Goal: Information Seeking & Learning: Get advice/opinions

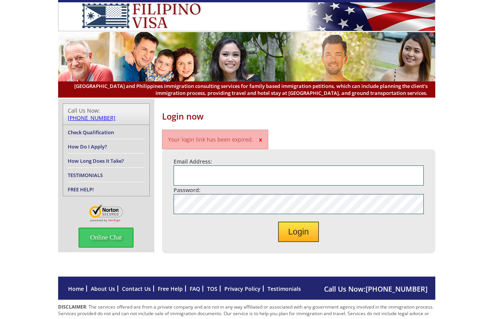
click at [84, 171] on link "TESTIMONIALS" at bounding box center [85, 174] width 35 height 7
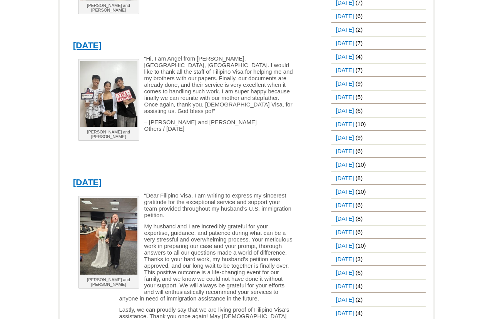
scroll to position [294, 0]
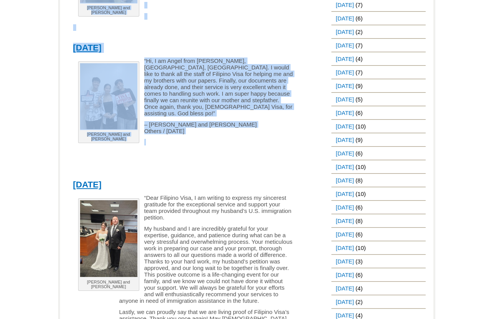
drag, startPoint x: 57, startPoint y: 33, endPoint x: 240, endPoint y: 136, distance: 209.9
click at [250, 131] on div "[PERSON_NAME] and [PERSON_NAME] “Hi, I am Angel from [GEOGRAPHIC_DATA], [GEOGRA…" at bounding box center [189, 112] width 233 height 110
drag, startPoint x: 245, startPoint y: 131, endPoint x: 62, endPoint y: 52, distance: 198.4
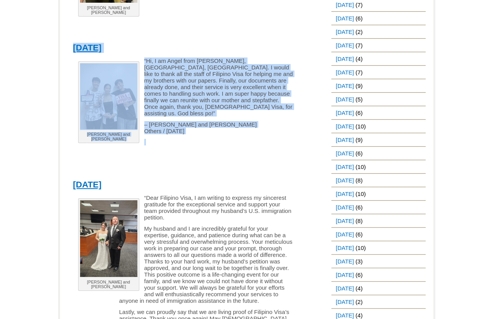
click at [256, 130] on div "[PERSON_NAME] and [PERSON_NAME] “Hi, I am Angel from [GEOGRAPHIC_DATA], [GEOGRA…" at bounding box center [189, 112] width 233 height 110
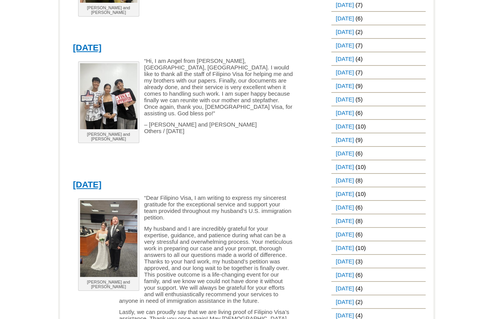
click at [183, 76] on p "“Hi, I am Angel from [PERSON_NAME], [GEOGRAPHIC_DATA], [GEOGRAPHIC_DATA]. I wou…" at bounding box center [183, 86] width 221 height 59
click at [182, 76] on p "“Hi, I am Angel from [PERSON_NAME], [GEOGRAPHIC_DATA], [GEOGRAPHIC_DATA]. I wou…" at bounding box center [183, 86] width 221 height 59
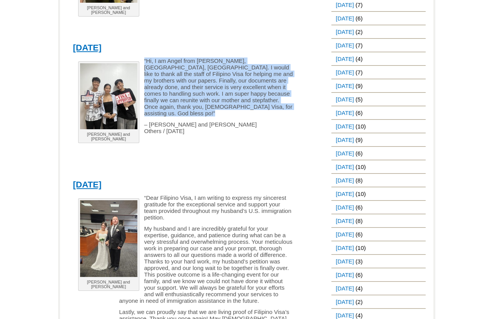
click at [182, 76] on p "“Hi, I am Angel from [PERSON_NAME], [GEOGRAPHIC_DATA], [GEOGRAPHIC_DATA]. I wou…" at bounding box center [183, 86] width 221 height 59
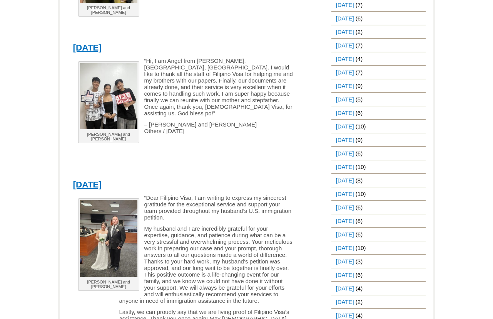
click at [252, 139] on p at bounding box center [183, 142] width 221 height 7
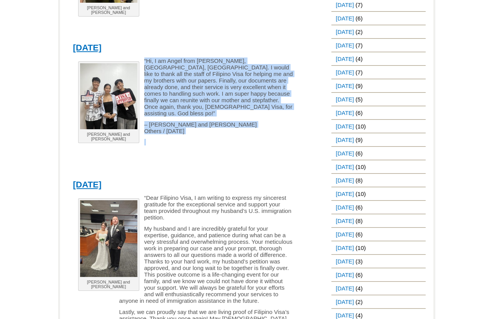
drag, startPoint x: 253, startPoint y: 135, endPoint x: 198, endPoint y: 100, distance: 65.0
click at [79, 62] on div "[PERSON_NAME] and [PERSON_NAME] “Hi, I am Angel from [GEOGRAPHIC_DATA], [GEOGRA…" at bounding box center [189, 112] width 233 height 110
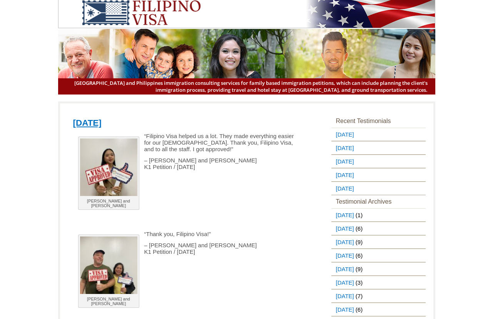
scroll to position [0, 0]
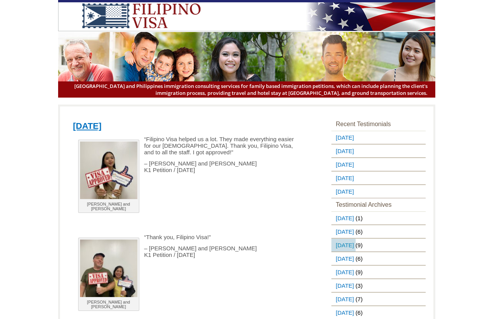
click at [356, 242] on link "[DATE]" at bounding box center [344, 244] width 24 height 13
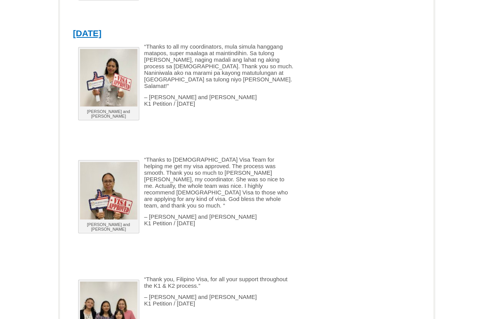
scroll to position [1669, 0]
